Goal: Task Accomplishment & Management: Manage account settings

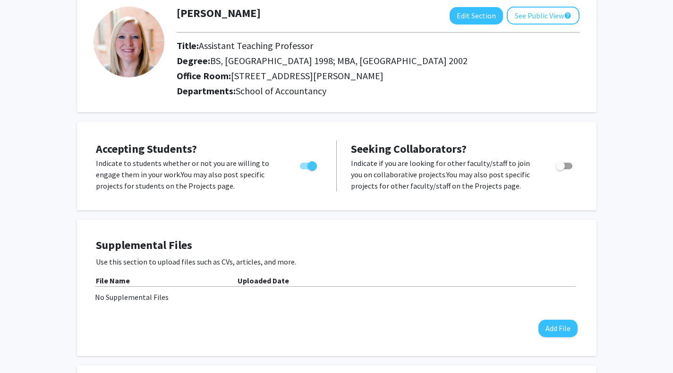
scroll to position [57, 0]
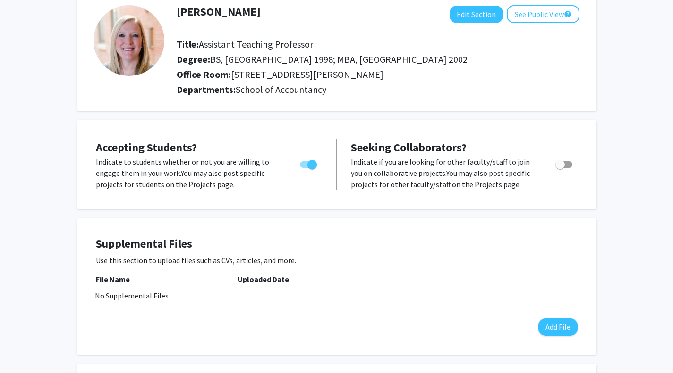
click at [210, 178] on p "Indicate to students whether or not you are willing to engage them in your work…" at bounding box center [189, 173] width 186 height 34
click at [315, 165] on span "Toggle" at bounding box center [311, 164] width 9 height 9
click at [305, 168] on input "Would you like to permit student requests?" at bounding box center [304, 168] width 0 height 0
checkbox input "false"
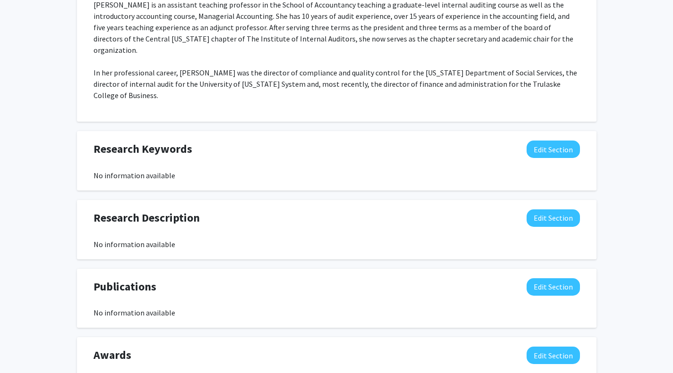
scroll to position [461, 0]
click at [549, 148] on button "Edit Section" at bounding box center [552, 149] width 53 height 17
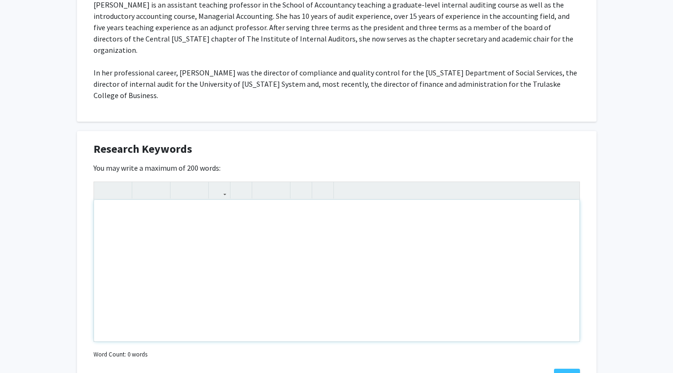
click at [150, 208] on div "Note to users with screen readers: Please deactivate our accessibility plugin f…" at bounding box center [336, 271] width 485 height 142
type textarea "Internal Auditing"
click at [631, 240] on div "[PERSON_NAME] Edit Section See Public View help Title: Assistant Teaching Profe…" at bounding box center [336, 103] width 673 height 1060
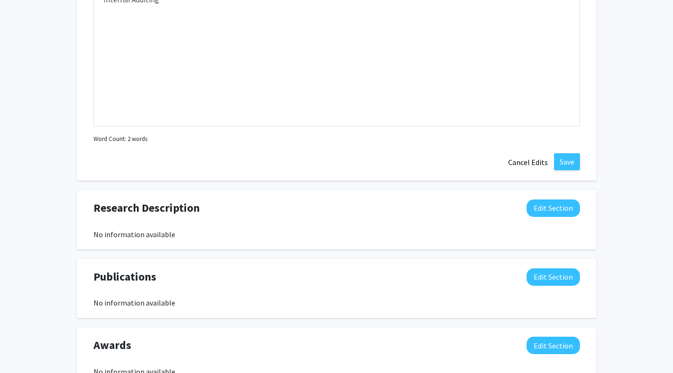
scroll to position [703, 0]
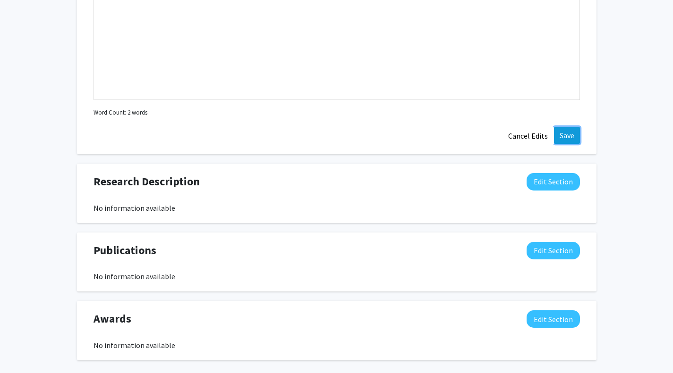
click at [570, 137] on button "Save" at bounding box center [567, 135] width 26 height 17
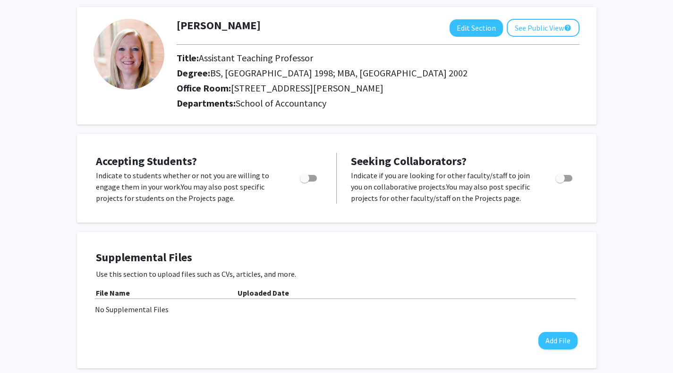
scroll to position [0, 0]
